Goal: Information Seeking & Learning: Learn about a topic

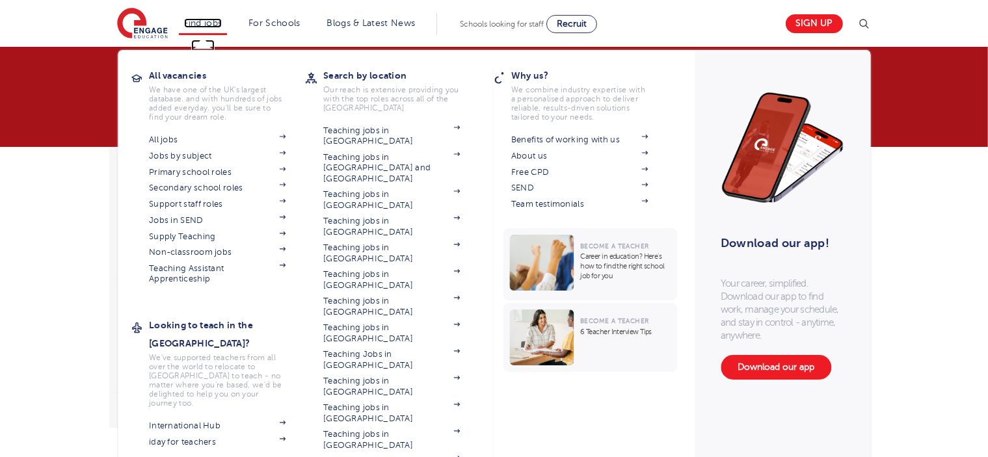
click at [205, 24] on link "Find jobs" at bounding box center [203, 23] width 38 height 10
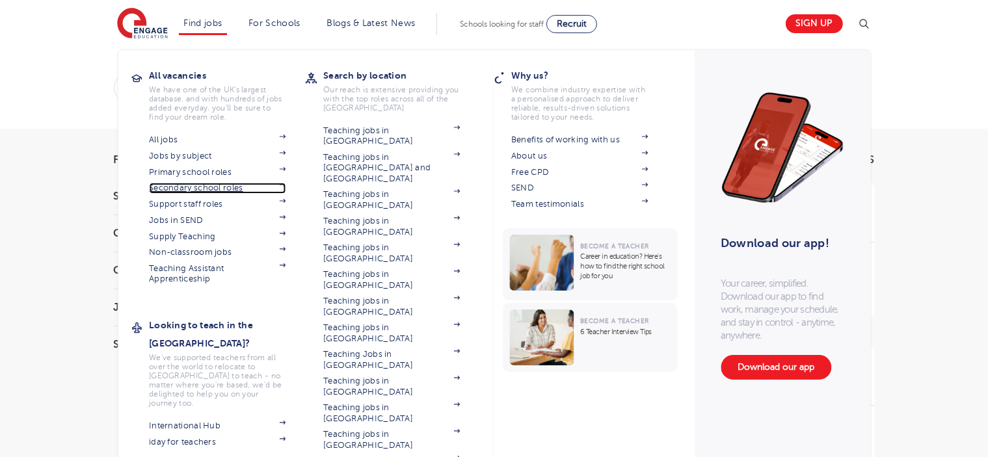
click at [230, 187] on link "Secondary school roles" at bounding box center [217, 188] width 137 height 10
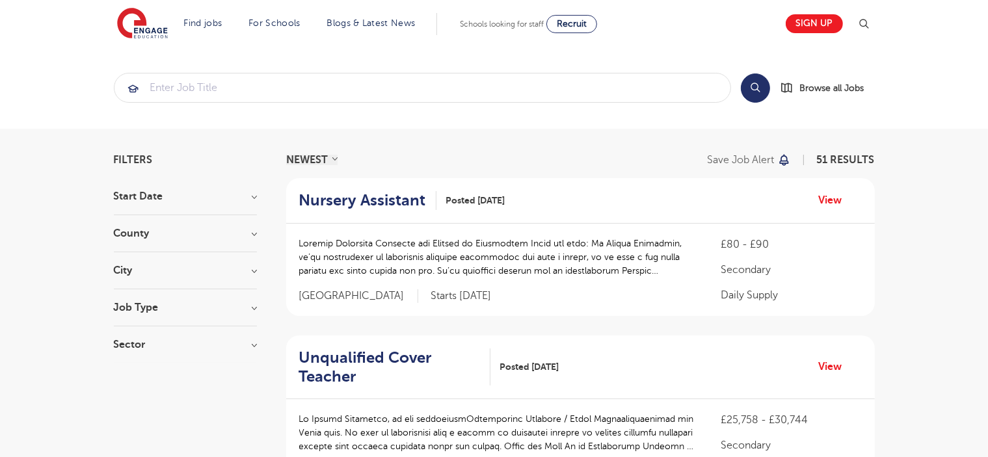
click at [244, 270] on h3 "City" at bounding box center [185, 270] width 143 height 10
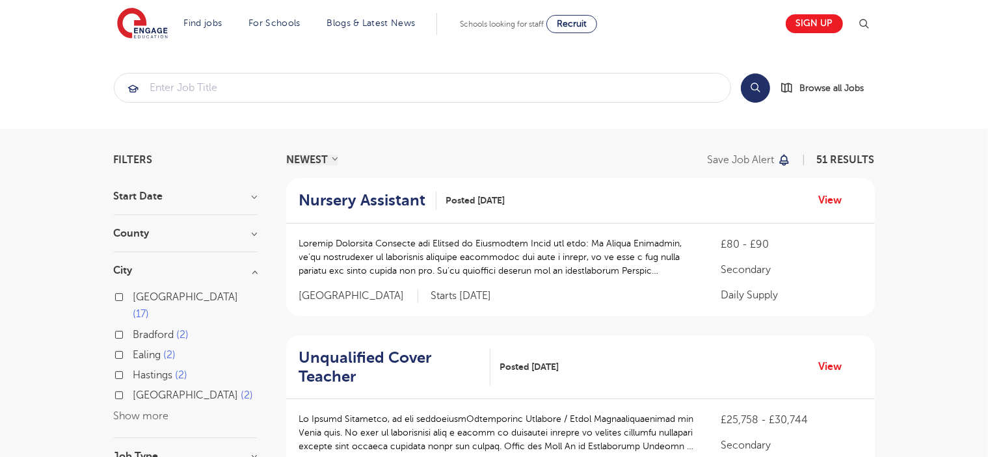
click at [156, 410] on button "Show more" at bounding box center [141, 416] width 55 height 12
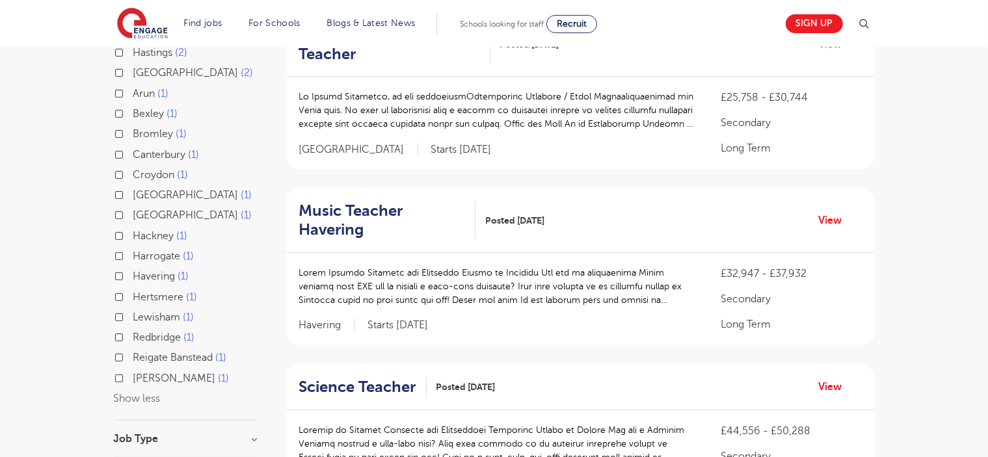
scroll to position [338, 0]
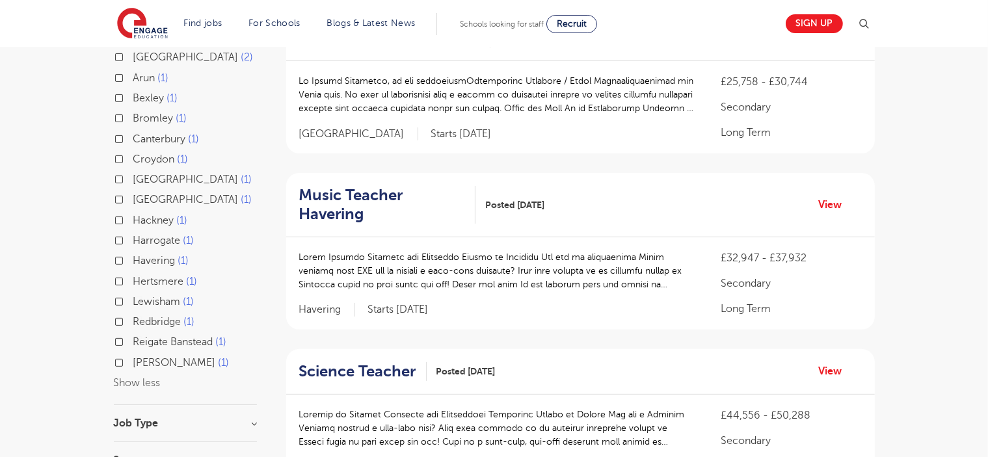
click at [133, 212] on label "[PERSON_NAME] 1" at bounding box center [160, 220] width 55 height 17
click at [133, 215] on input "Hackney 1" at bounding box center [137, 219] width 8 height 8
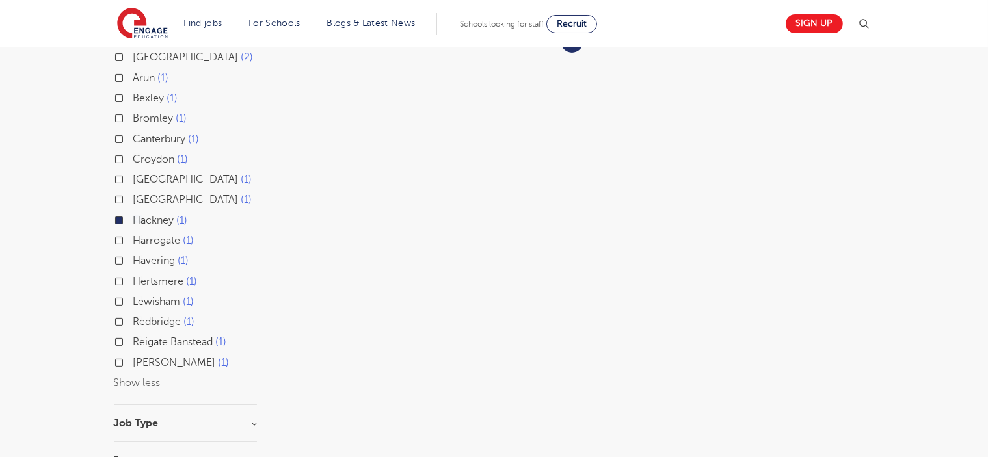
click at [31, 157] on div "Filters Start Date September 1 Show more County Hackney 1 Show more City Leeds …" at bounding box center [494, 148] width 988 height 714
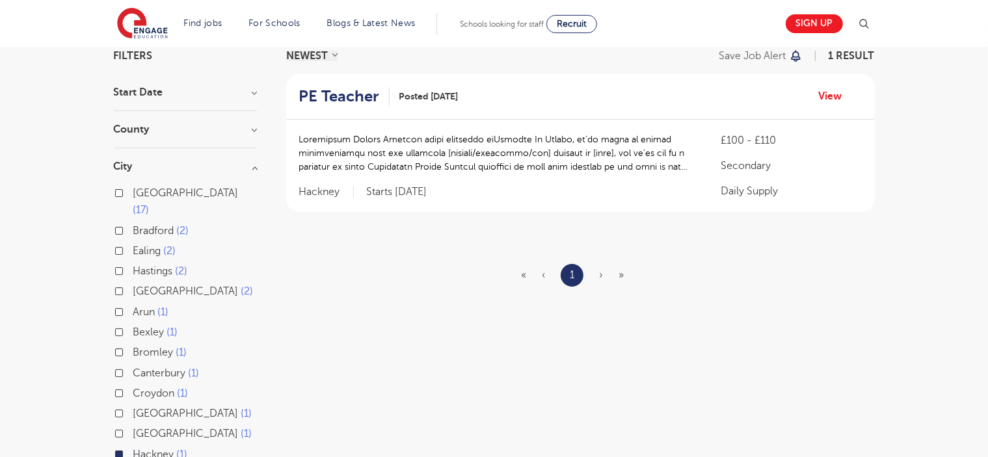
scroll to position [130, 0]
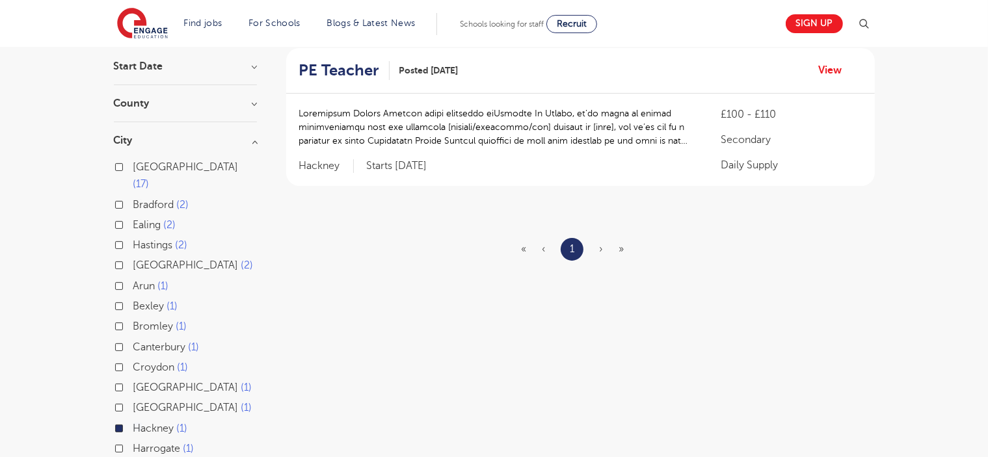
click at [133, 420] on label "Hackney 1" at bounding box center [160, 428] width 55 height 17
click at [133, 423] on input "Hackney 1" at bounding box center [137, 427] width 8 height 8
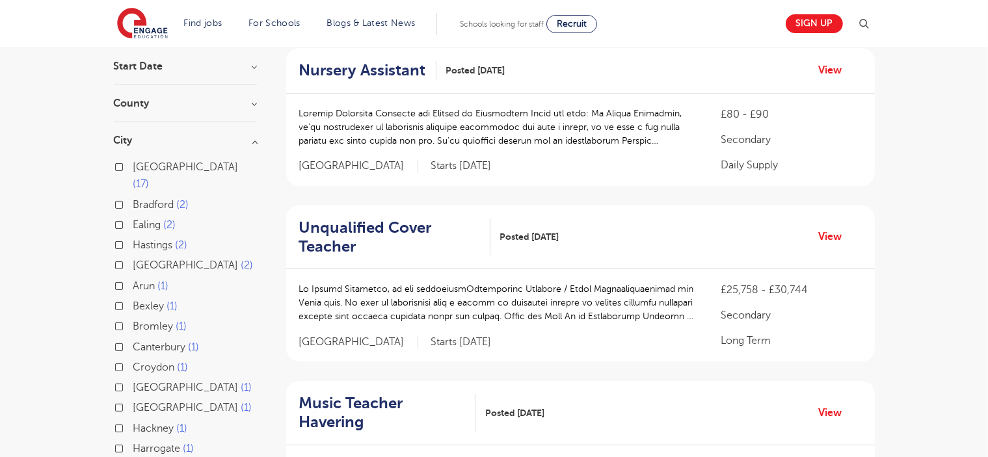
click at [253, 140] on h3 "City" at bounding box center [185, 140] width 143 height 10
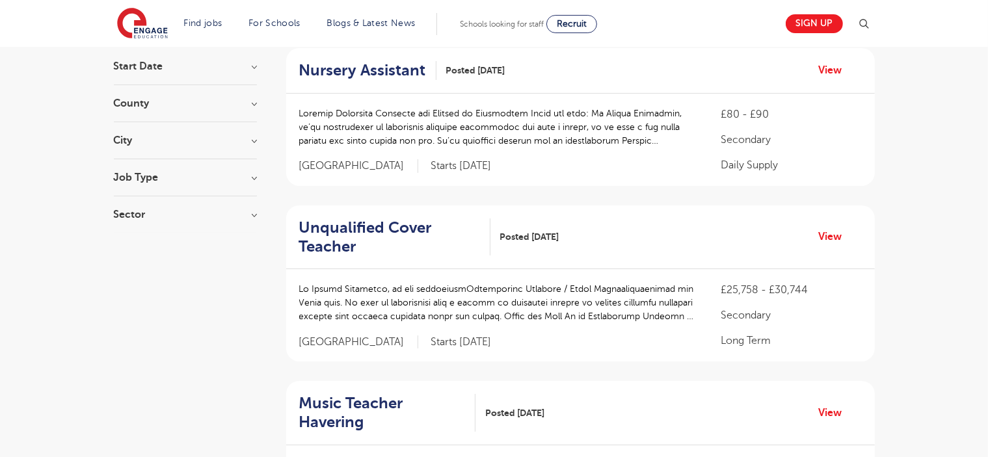
click at [196, 215] on h3 "Sector" at bounding box center [185, 214] width 143 height 10
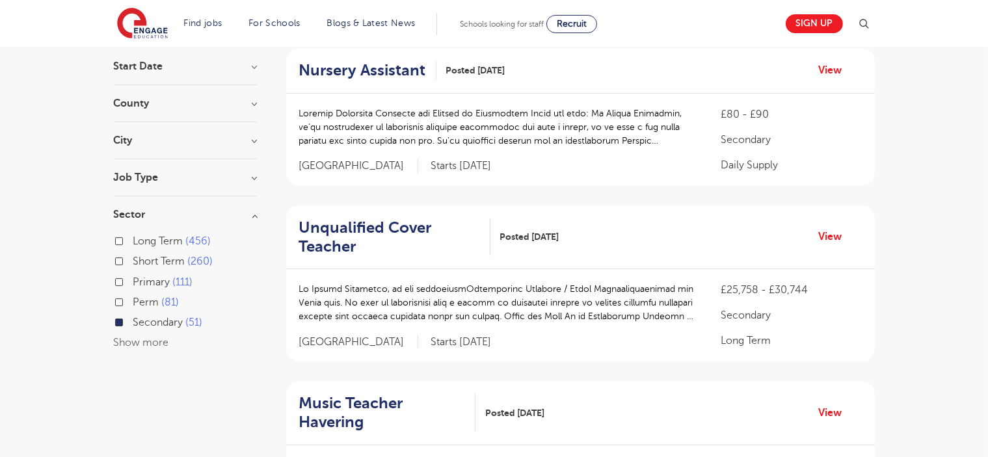
click at [196, 215] on h3 "Sector" at bounding box center [185, 214] width 143 height 10
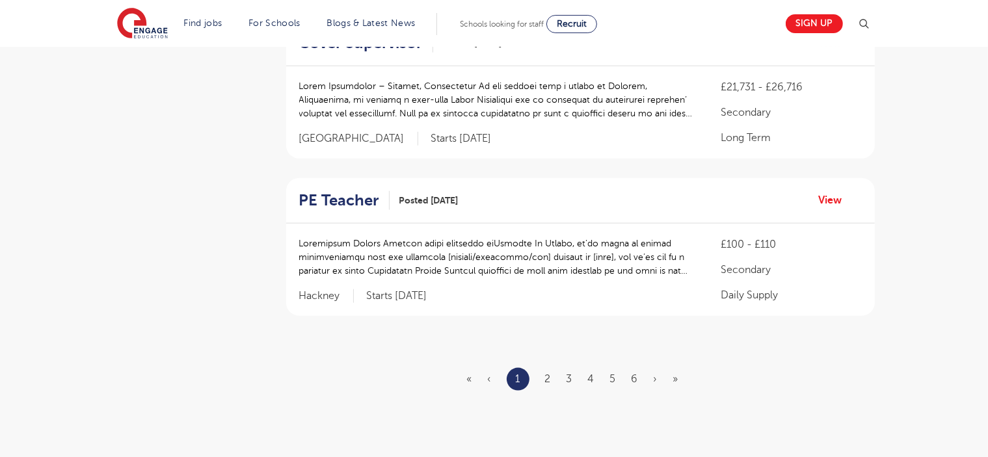
scroll to position [1482, 0]
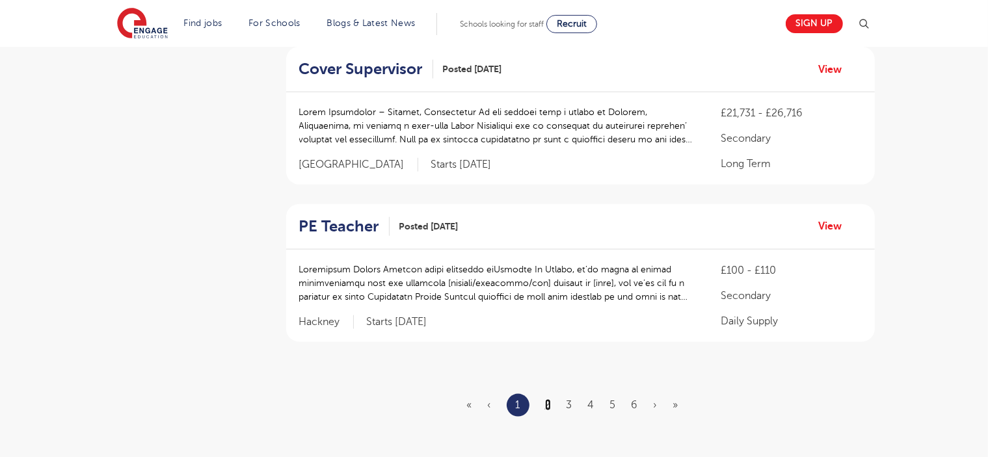
click at [546, 399] on link "2" at bounding box center [548, 405] width 6 height 12
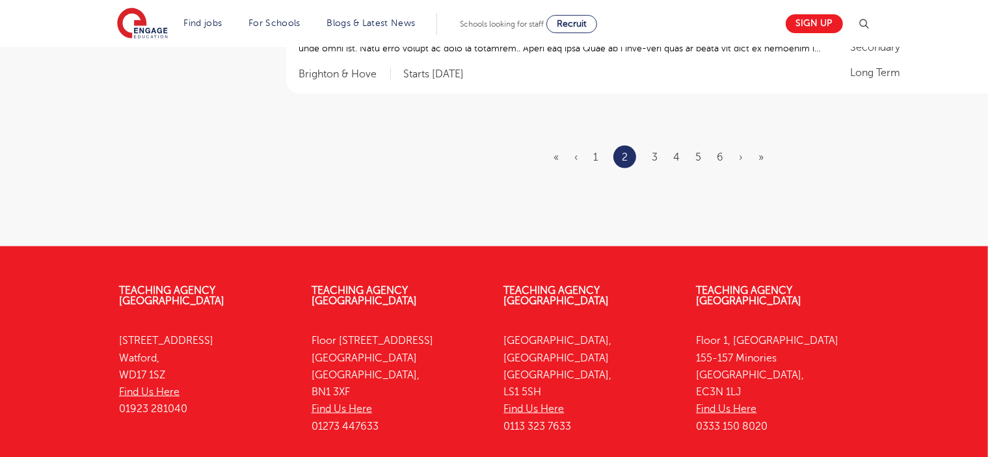
scroll to position [1716, 0]
